Goal: Task Accomplishment & Management: Use online tool/utility

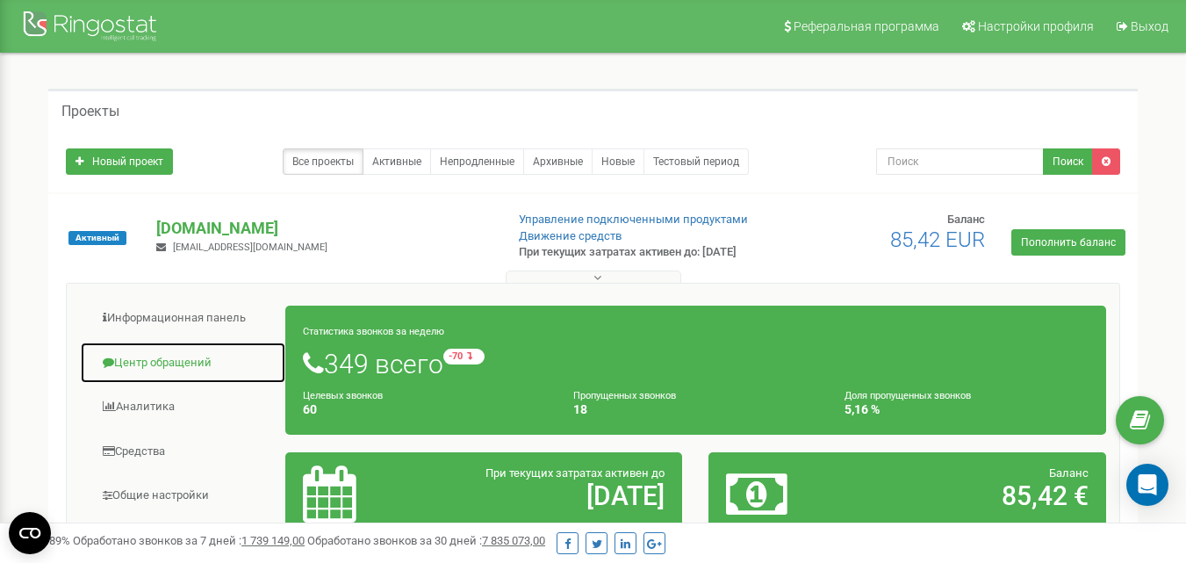
click at [180, 384] on link "Центр обращений" at bounding box center [183, 362] width 206 height 43
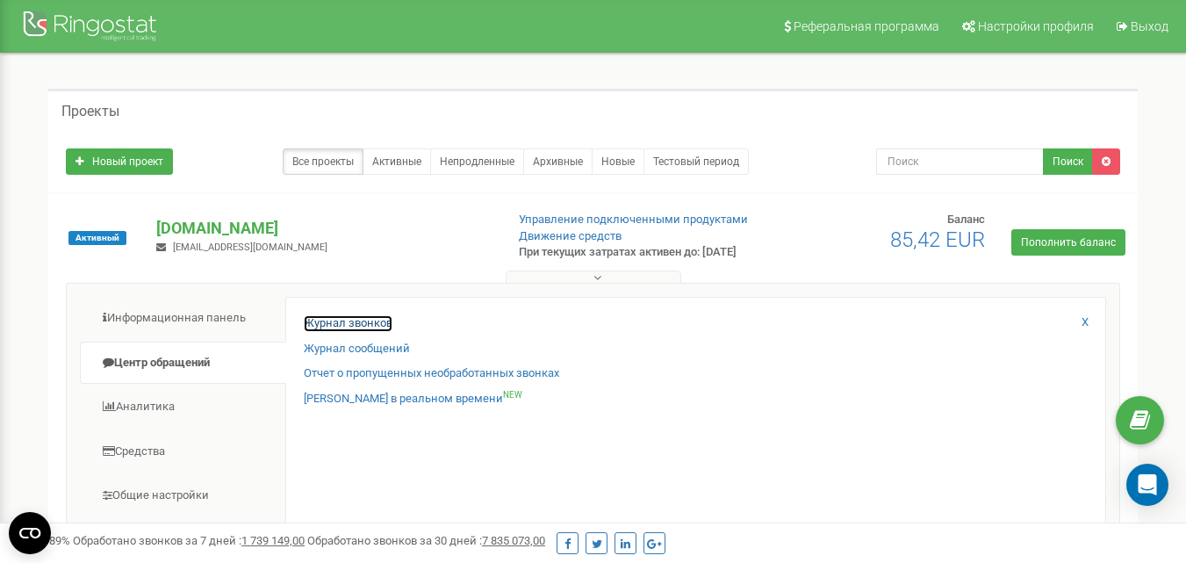
click at [333, 332] on link "Журнал звонков" at bounding box center [348, 323] width 89 height 17
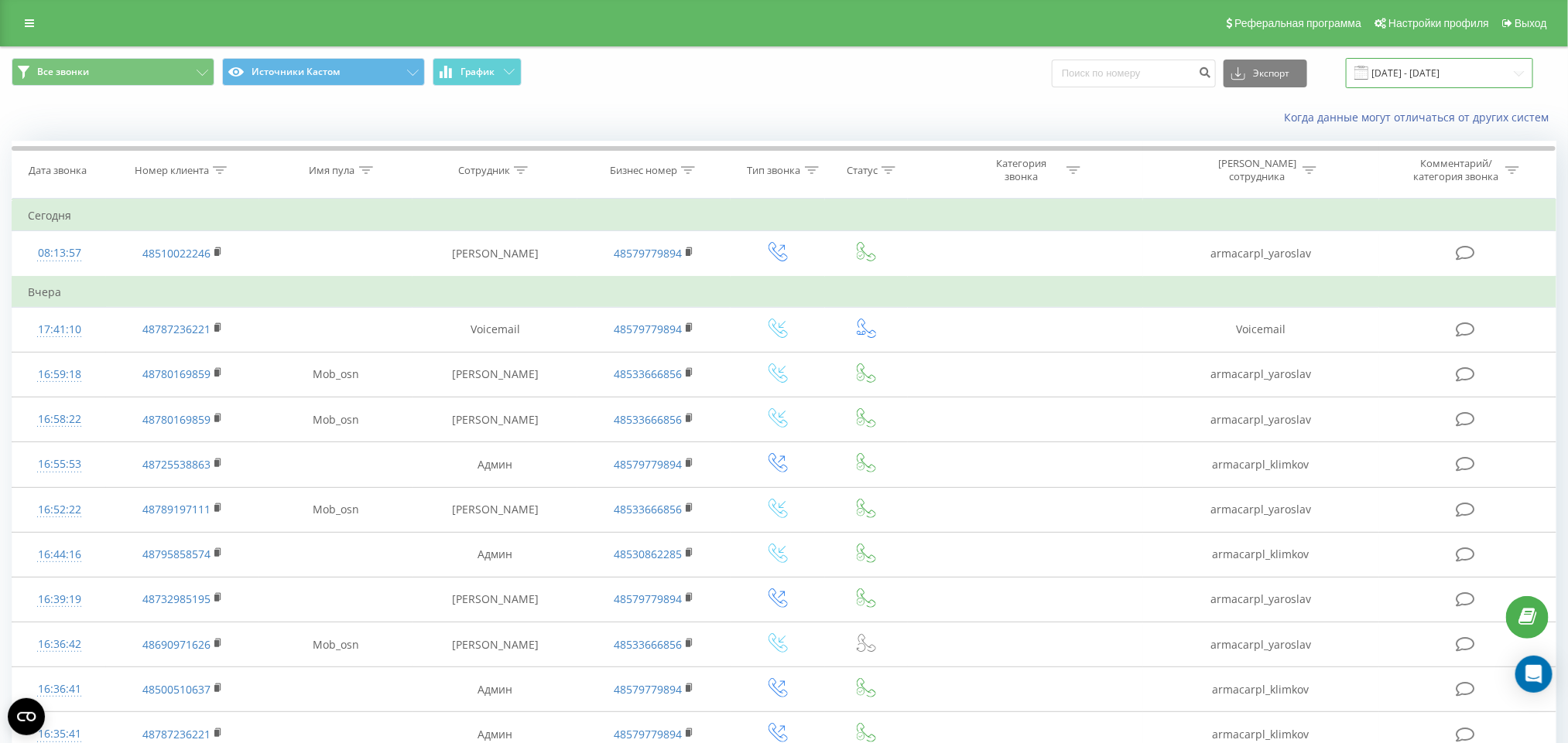
click at [1482, 78] on input "[DATE] - [DATE]" at bounding box center [1439, 73] width 187 height 30
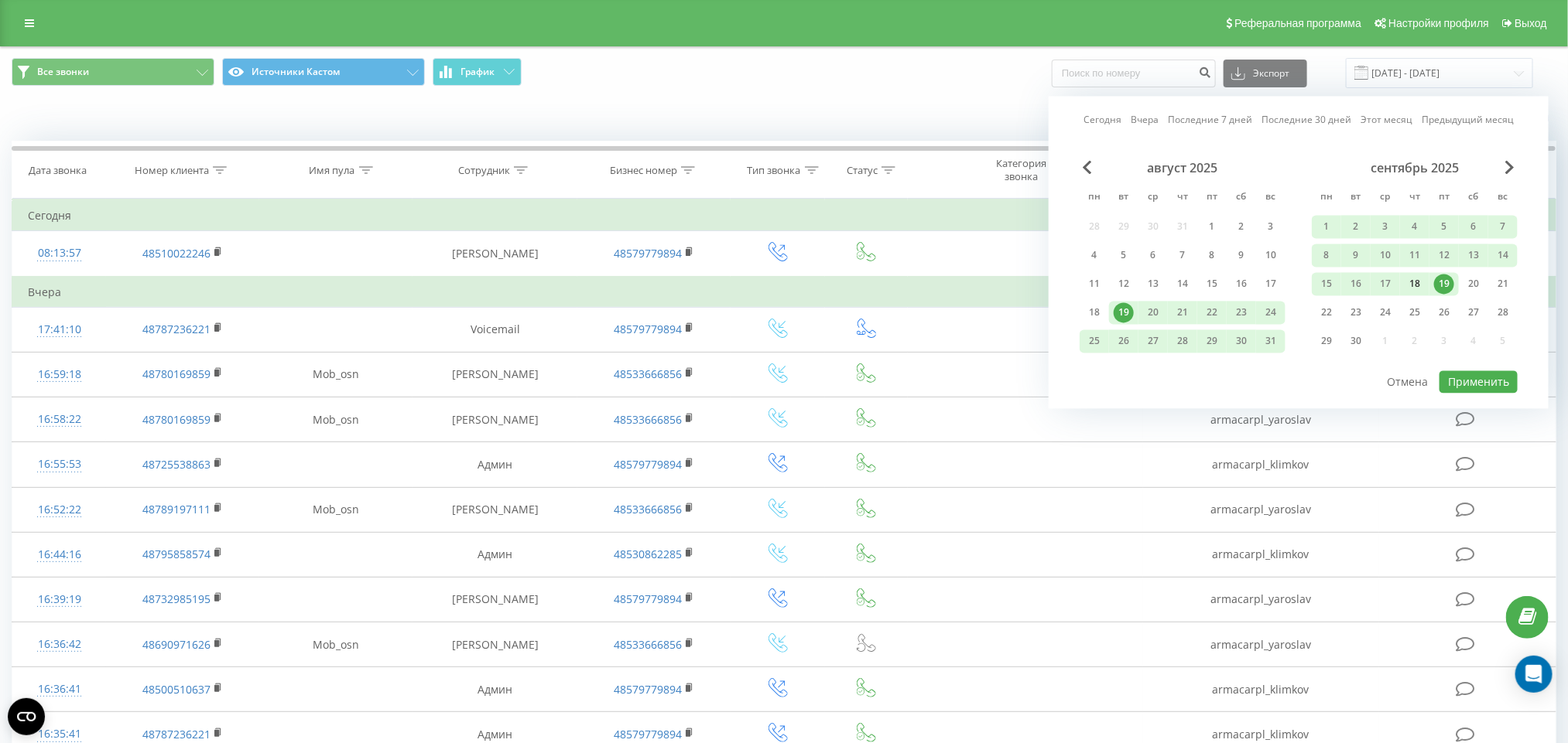
click at [1416, 281] on div "18" at bounding box center [1415, 285] width 20 height 20
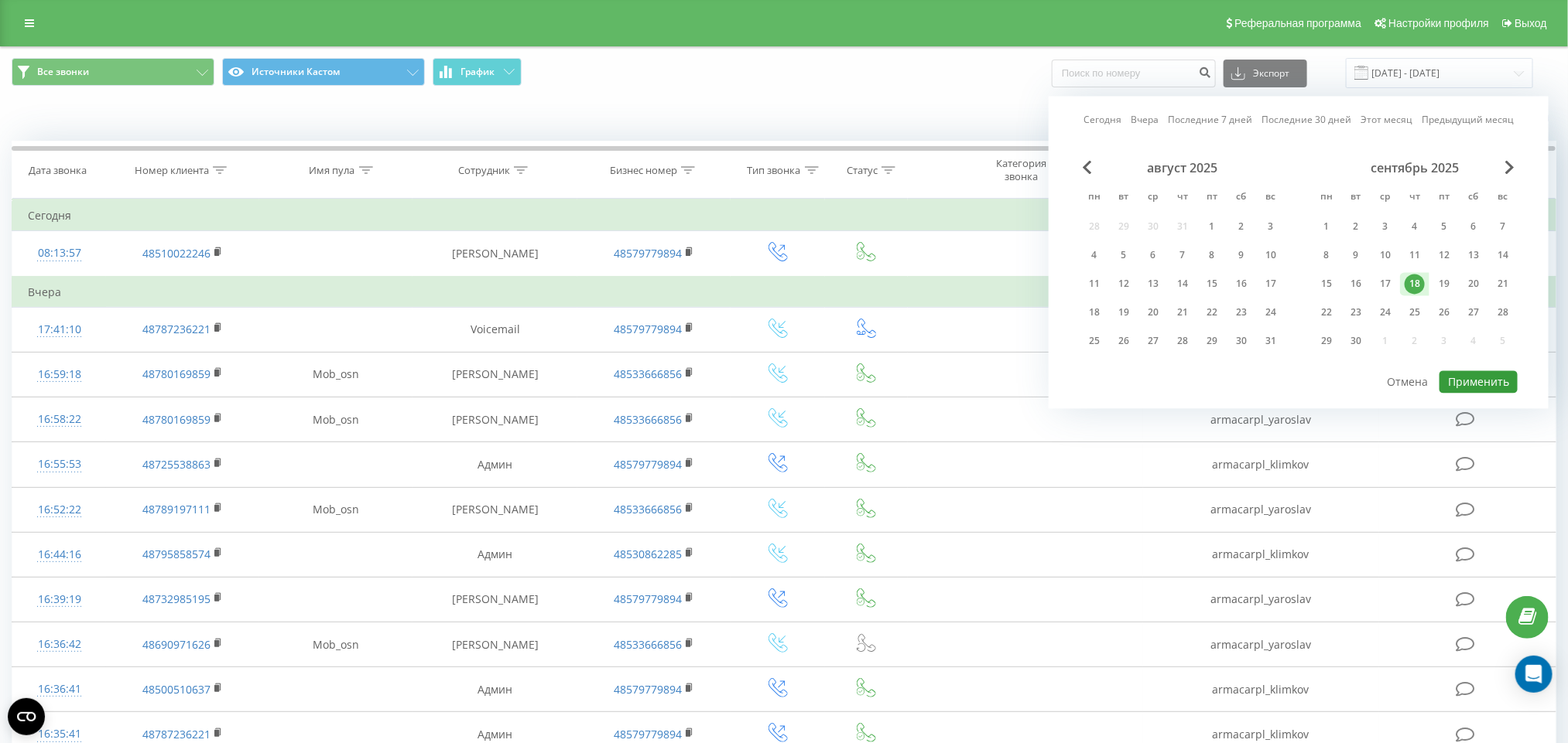
click at [1473, 371] on button "Применить" at bounding box center [1478, 382] width 78 height 22
type input "[DATE] - [DATE]"
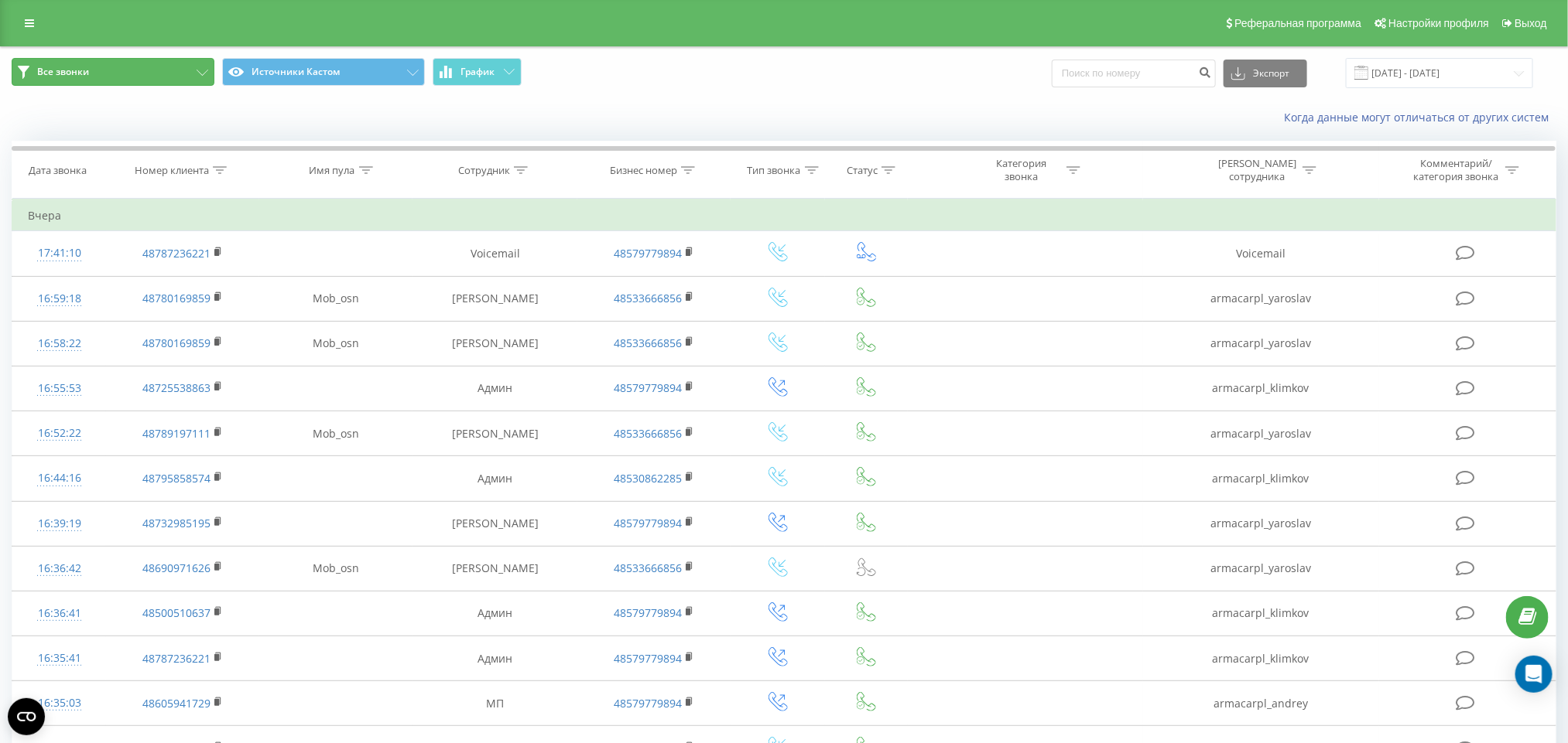
click at [125, 68] on button "Все звонки" at bounding box center [113, 72] width 203 height 28
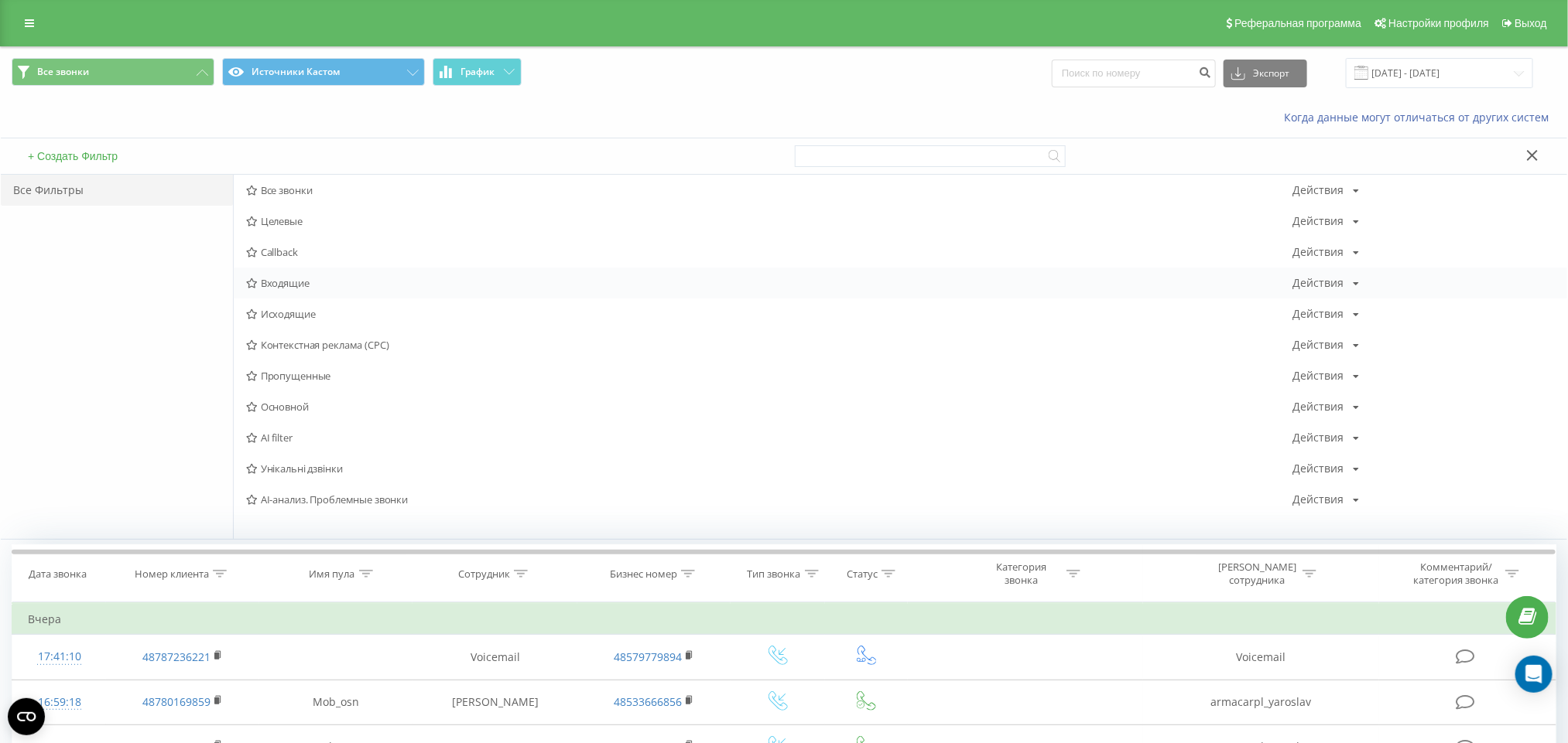
click at [304, 279] on span "Входящие" at bounding box center [769, 283] width 1047 height 11
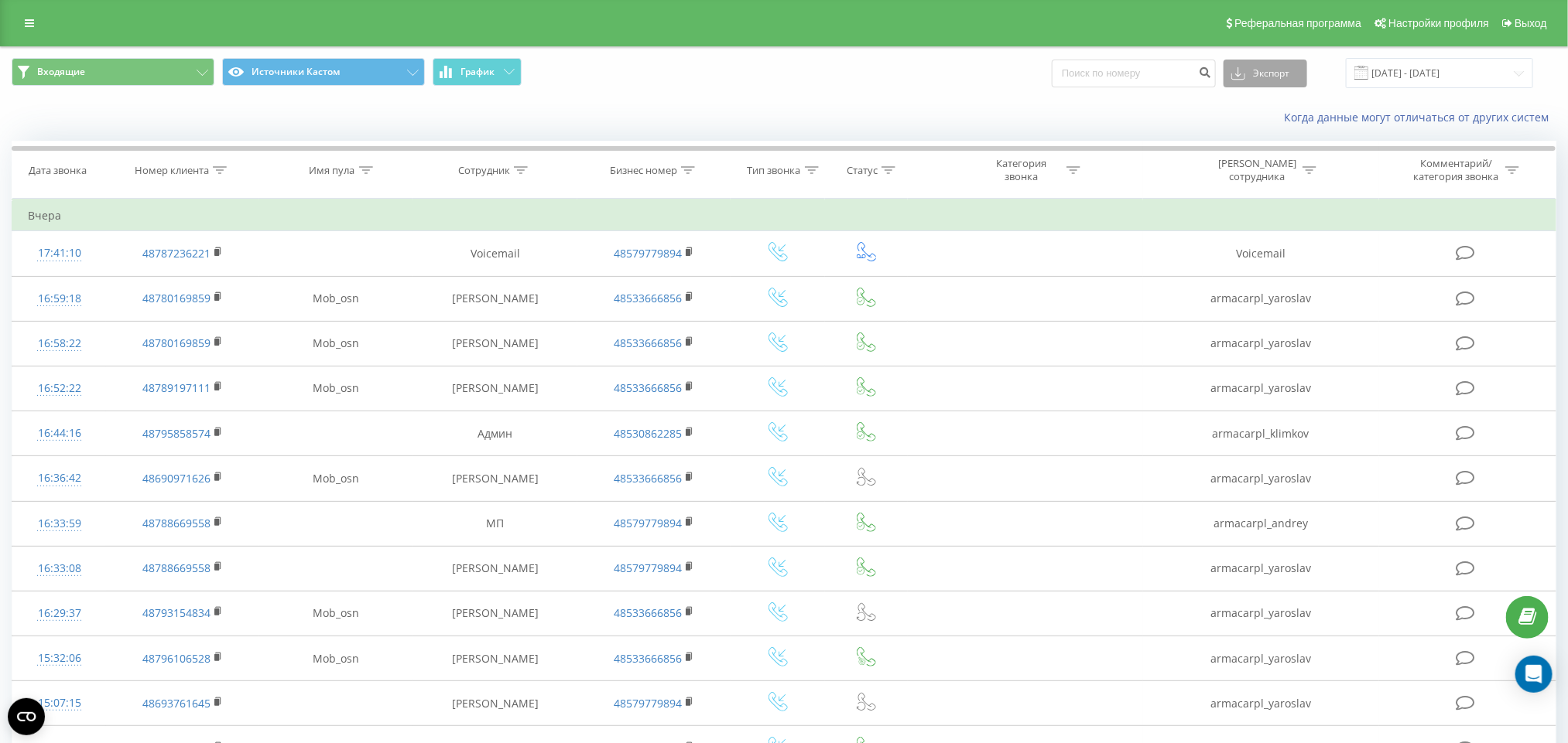
click at [1245, 75] on icon at bounding box center [1238, 74] width 14 height 16
click at [1273, 130] on div ".xls" at bounding box center [1265, 130] width 82 height 28
click at [1094, 65] on input at bounding box center [1134, 74] width 164 height 28
paste input "48787236221"
type input "48787236221"
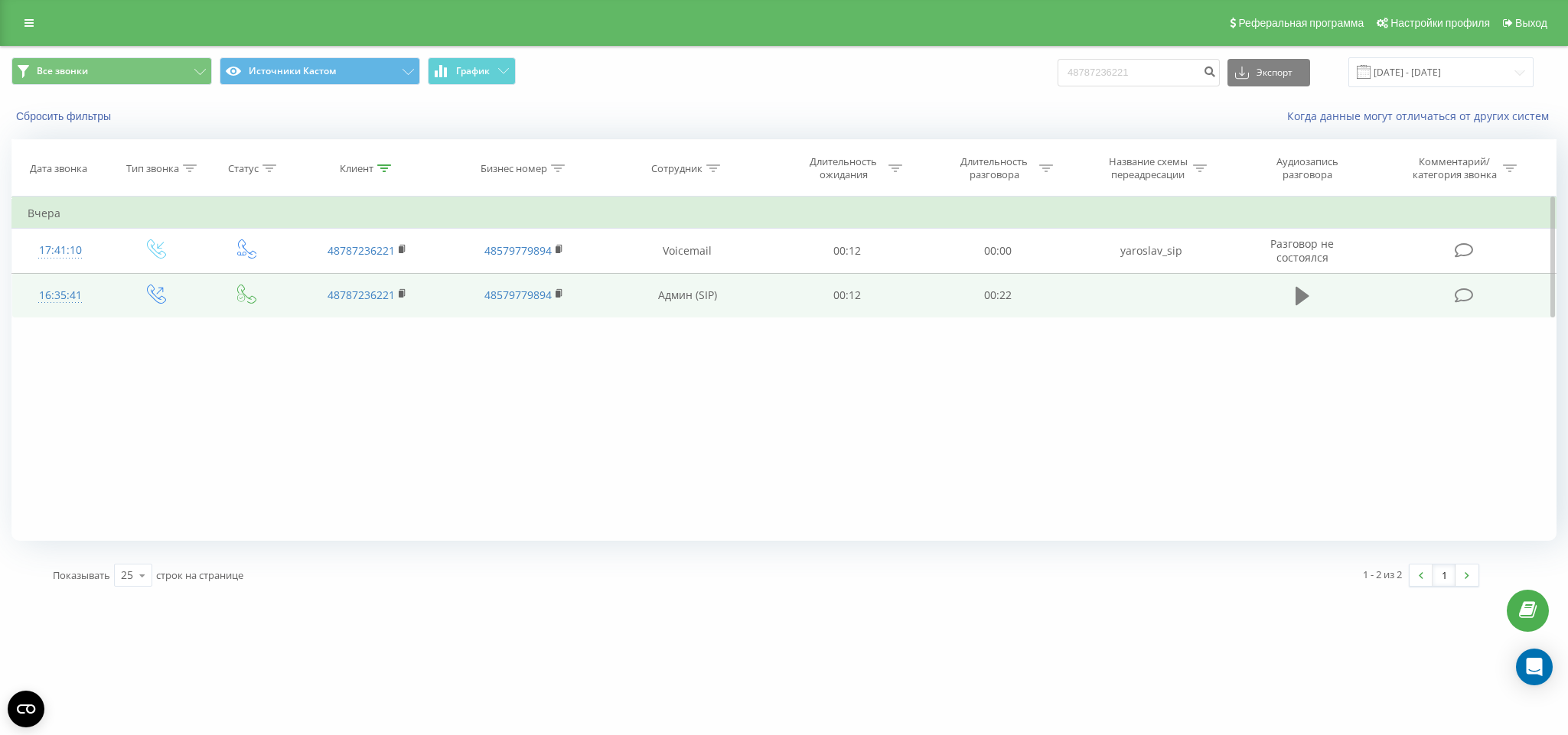
click at [1303, 297] on icon at bounding box center [1303, 296] width 14 height 18
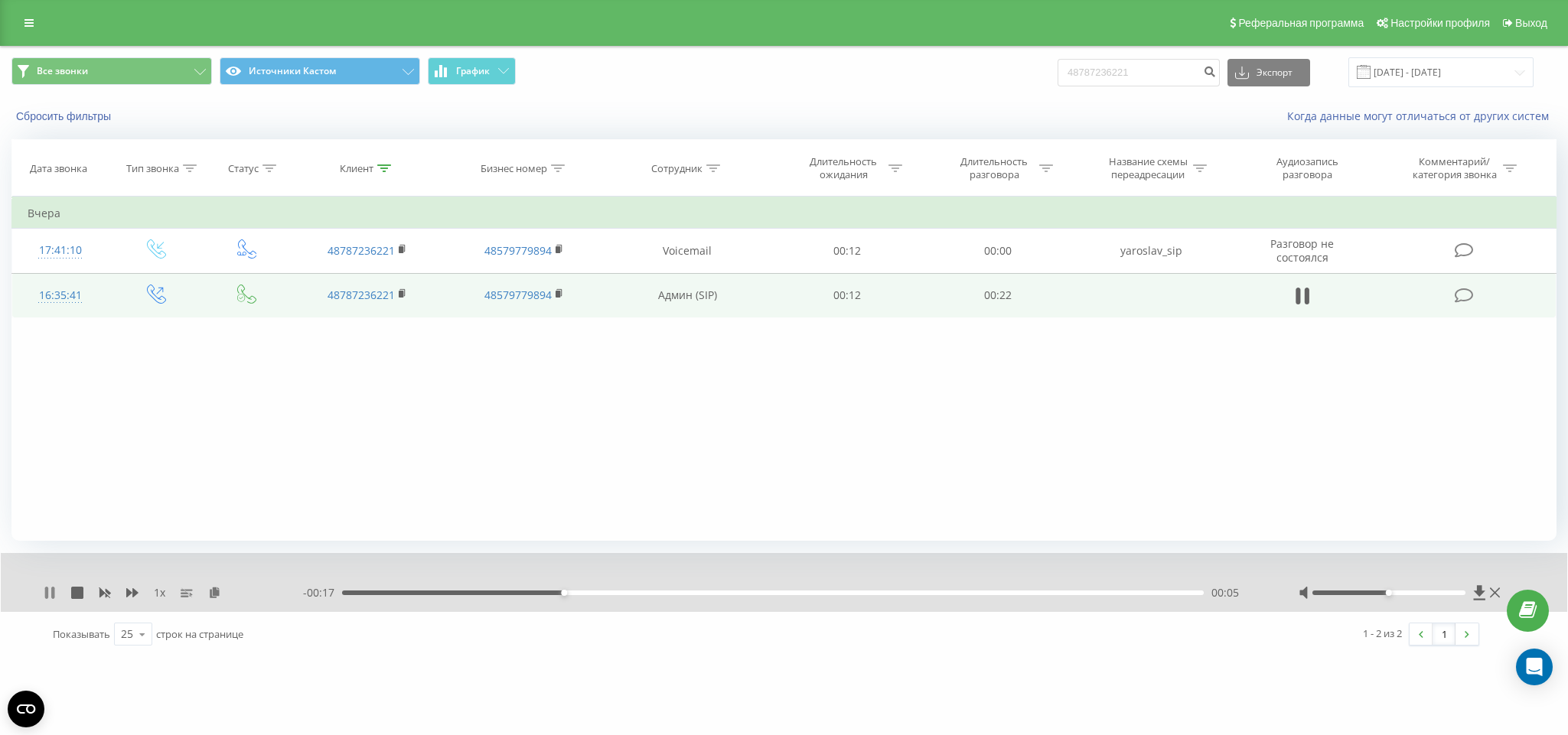
click at [48, 595] on icon at bounding box center [47, 593] width 3 height 12
